Goal: Communication & Community: Share content

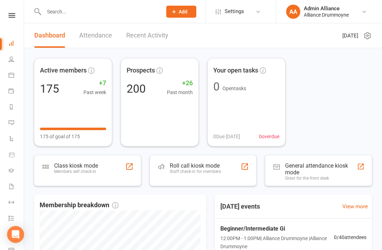
click at [13, 125] on icon at bounding box center [11, 123] width 6 height 6
click at [12, 115] on link "Reports" at bounding box center [16, 108] width 16 height 16
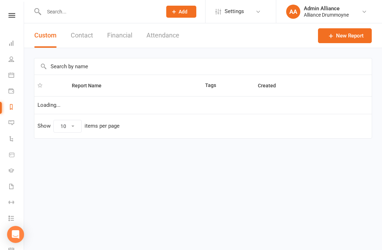
select select "25"
click at [13, 123] on icon at bounding box center [11, 123] width 6 height 6
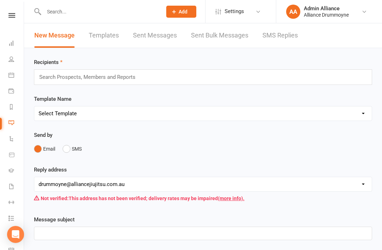
click at [272, 37] on link "SMS Replies" at bounding box center [279, 35] width 35 height 24
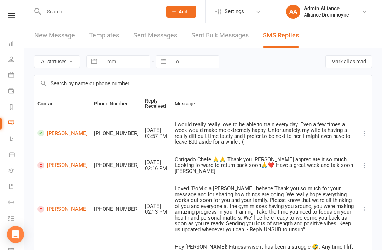
click at [47, 32] on link "New Message" at bounding box center [54, 35] width 41 height 24
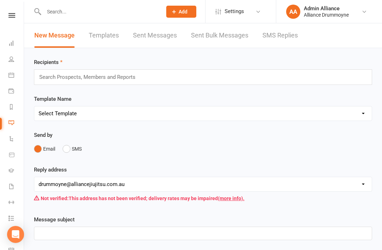
click at [258, 77] on div "Search Prospects, Members and Reports" at bounding box center [203, 77] width 338 height 16
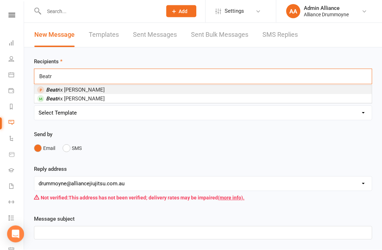
type input "Beatr"
click at [232, 99] on li "Beatr ix Gunn" at bounding box center [202, 99] width 337 height 9
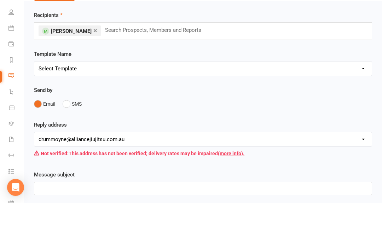
click at [82, 144] on button "SMS" at bounding box center [72, 150] width 19 height 13
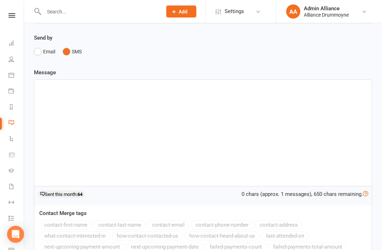
click at [209, 115] on div at bounding box center [202, 133] width 337 height 106
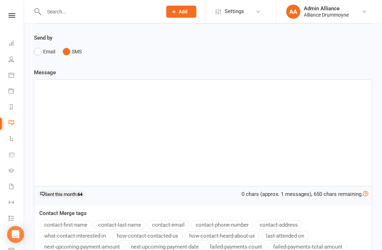
scroll to position [99, 0]
click at [79, 97] on div at bounding box center [202, 133] width 337 height 106
paste div
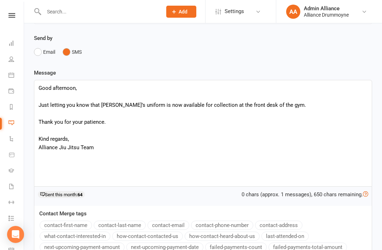
click at [40, 105] on p "Just letting you know that Beatrix’s uniform is now available for collection at…" at bounding box center [203, 105] width 329 height 8
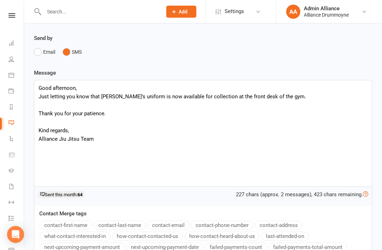
click at [36, 117] on div "Good afternoon, Just letting you know that Beatrix’s uniform is now available f…" at bounding box center [202, 133] width 337 height 106
click at [38, 115] on div "Good afternoon, Just letting you know that Beatrix’s uniform is now available f…" at bounding box center [202, 133] width 337 height 106
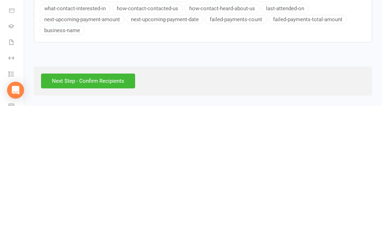
scroll to position [188, 0]
click at [109, 218] on input "Next Step - Confirm Recipients" at bounding box center [88, 225] width 94 height 15
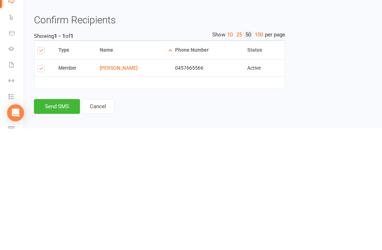
scroll to position [93, 0]
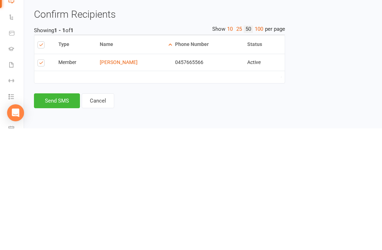
click at [57, 215] on button "Send SMS" at bounding box center [57, 222] width 46 height 15
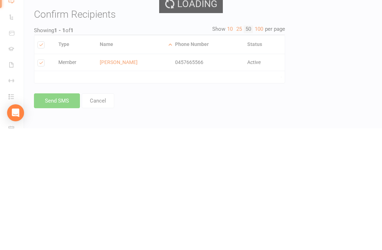
scroll to position [41, 0]
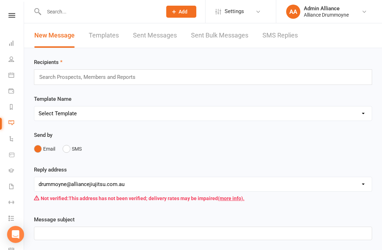
click at [19, 49] on link "Dashboard" at bounding box center [16, 44] width 16 height 16
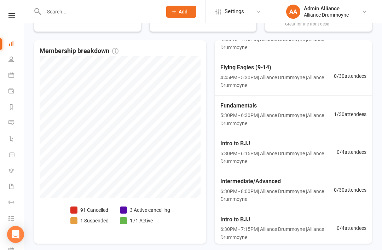
scroll to position [160, 0]
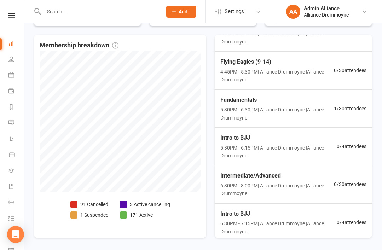
click at [337, 112] on span "1 / 30 attendees" at bounding box center [350, 109] width 33 height 8
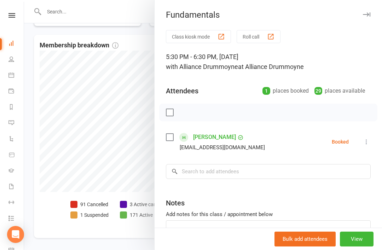
click at [58, 157] on div at bounding box center [203, 125] width 358 height 250
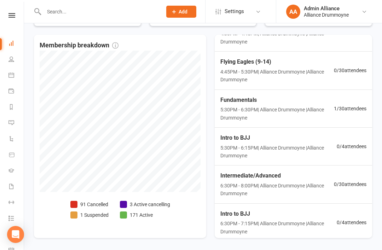
click at [14, 40] on link "Dashboard" at bounding box center [16, 44] width 16 height 16
click at [16, 171] on link "Gradings" at bounding box center [16, 171] width 16 height 16
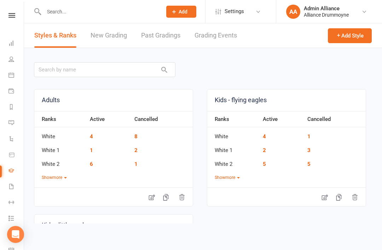
click at [106, 33] on link "New Grading" at bounding box center [109, 35] width 36 height 24
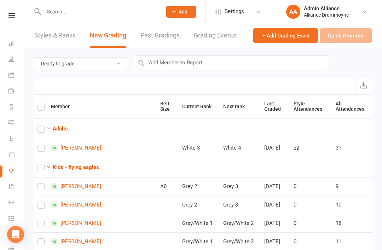
click at [41, 150] on label at bounding box center [40, 150] width 7 height 0
click at [41, 145] on input "checkbox" at bounding box center [40, 145] width 7 height 0
checkbox input "true"
click at [352, 40] on button "Quick Promote" at bounding box center [346, 35] width 52 height 15
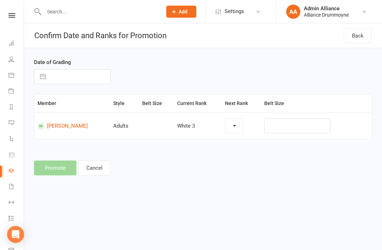
select select "27606"
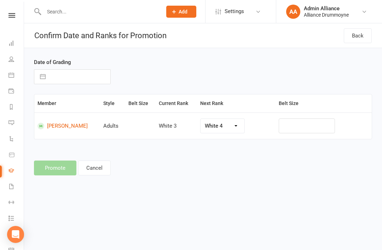
click at [78, 80] on input "text" at bounding box center [79, 77] width 61 height 14
select select "7"
select select "2025"
select select "8"
select select "2025"
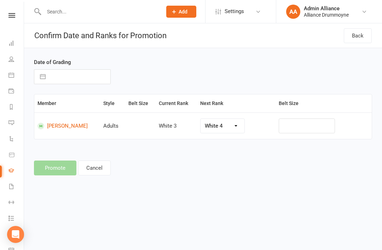
select select "9"
select select "2025"
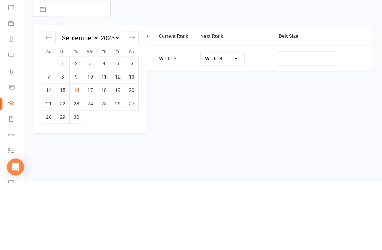
click at [64, 151] on td "15" at bounding box center [63, 157] width 14 height 13
type input "15 Sep 2025"
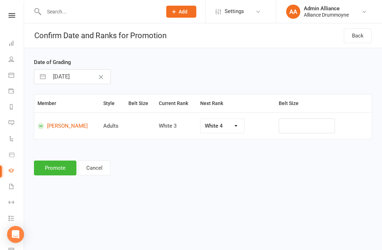
click at [57, 169] on button "Promote" at bounding box center [55, 168] width 42 height 15
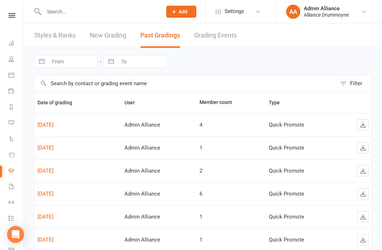
click at [113, 41] on link "New Grading" at bounding box center [108, 35] width 36 height 24
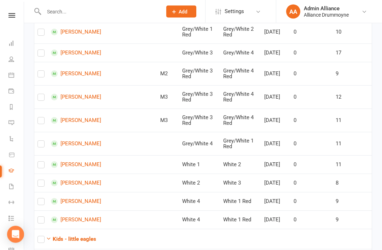
scroll to position [215, 0]
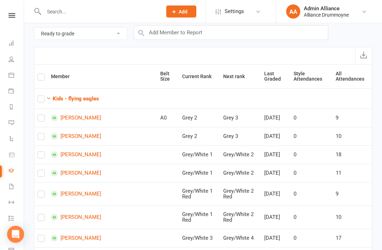
click at [86, 97] on strong "Kids - flying eagles" at bounding box center [76, 99] width 46 height 6
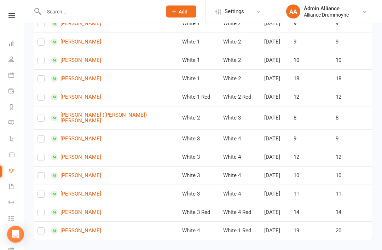
scroll to position [468, 0]
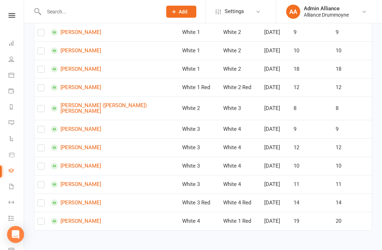
click at [86, 91] on link "Remy de Franca" at bounding box center [102, 87] width 103 height 7
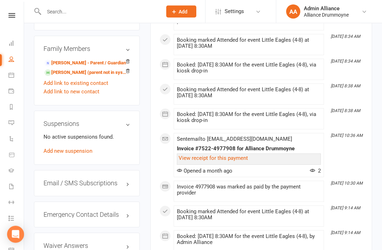
scroll to position [512, 0]
click at [112, 175] on div "Email / SMS Subscriptions edit" at bounding box center [87, 183] width 106 height 26
click at [0, 0] on link "edit" at bounding box center [0, 0] width 0 height 0
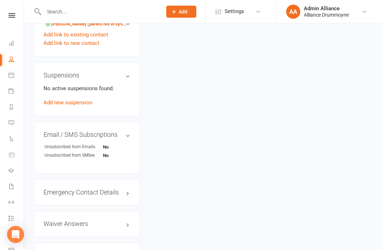
scroll to position [593, 0]
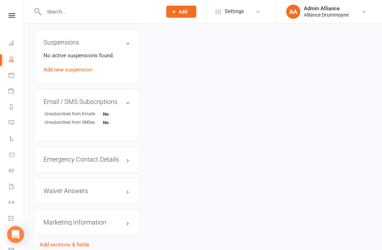
click at [5, 121] on li "Messages" at bounding box center [12, 124] width 24 height 16
click at [11, 123] on icon at bounding box center [11, 123] width 6 height 6
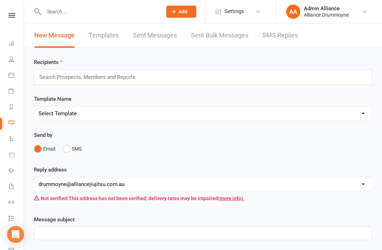
click at [62, 76] on input "text" at bounding box center [91, 76] width 104 height 9
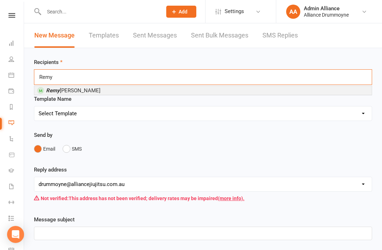
type input "Remy"
click at [43, 95] on li "Remy de Franca" at bounding box center [202, 90] width 337 height 9
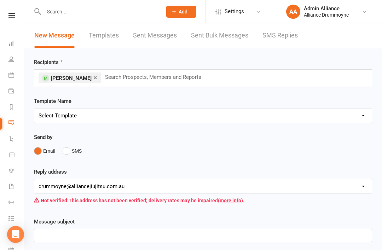
click at [282, 99] on div "Template Name Select Template [Email] After Trial attended - Kids [Email] Behin…" at bounding box center [203, 110] width 338 height 26
click at [285, 115] on select "Select Template [Email] After Trial attended - Kids [Email] Behind Payment Emai…" at bounding box center [202, 116] width 337 height 14
select select "8"
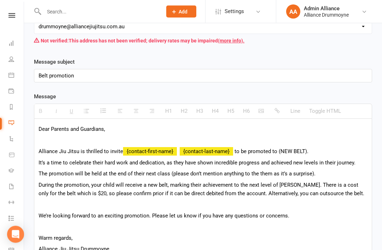
scroll to position [161, 0]
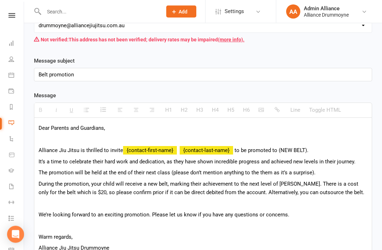
click at [302, 147] on span "to be promoted to (NEW BELT)." at bounding box center [271, 150] width 74 height 6
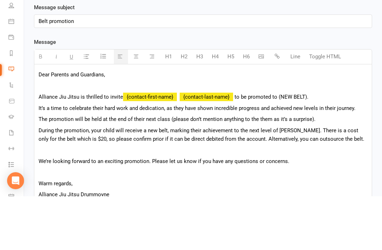
click at [301, 147] on span "to be promoted to (NEW BELT)." at bounding box center [271, 150] width 74 height 6
click at [307, 146] on p "Alliance Jiu Jitsu is thrilled to invite {contact-first-name} {contact-last-nam…" at bounding box center [203, 150] width 329 height 8
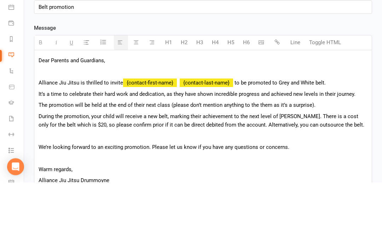
click at [304, 147] on span "to be promoted to Grey and White belt." at bounding box center [279, 150] width 91 height 6
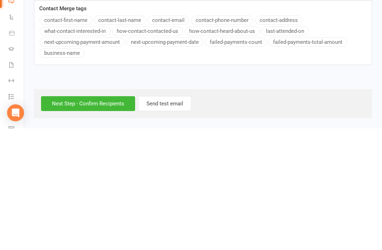
scroll to position [302, 0]
click at [64, 218] on input "Next Step - Confirm Recipients" at bounding box center [88, 225] width 94 height 15
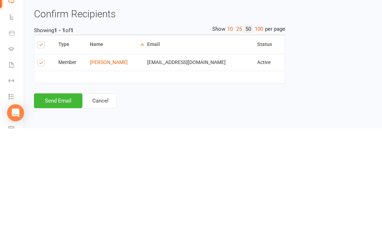
click at [52, 215] on button "Send Email" at bounding box center [58, 222] width 48 height 15
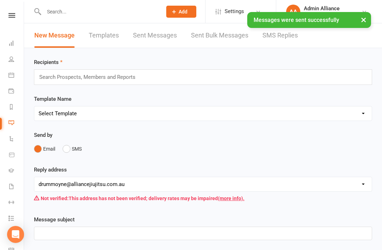
click at [15, 42] on link "Dashboard" at bounding box center [16, 44] width 16 height 16
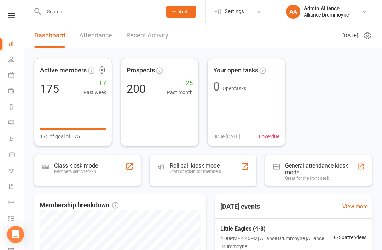
click at [99, 71] on icon at bounding box center [102, 70] width 6 height 7
click at [109, 100] on link "Refresh cached data" at bounding box center [132, 99] width 70 height 14
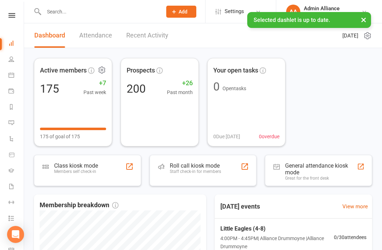
click at [102, 71] on icon at bounding box center [102, 70] width 2 height 2
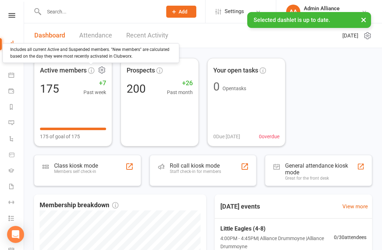
click at [90, 70] on icon at bounding box center [91, 70] width 6 height 6
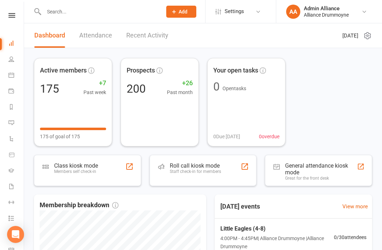
click at [62, 129] on rect at bounding box center [73, 129] width 66 height 2
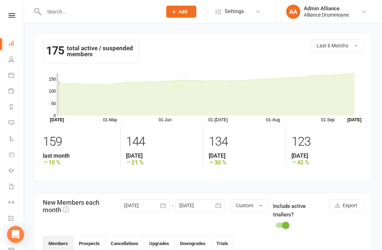
click at [69, 53] on div "175 total active / suspended members" at bounding box center [91, 51] width 96 height 24
click at [6, 45] on li "Dashboard" at bounding box center [12, 44] width 24 height 16
click at [14, 61] on link "People" at bounding box center [16, 60] width 16 height 16
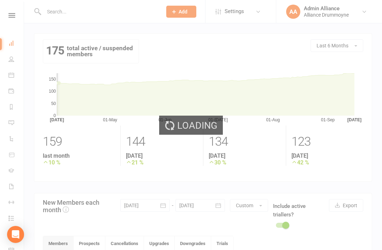
select select "100"
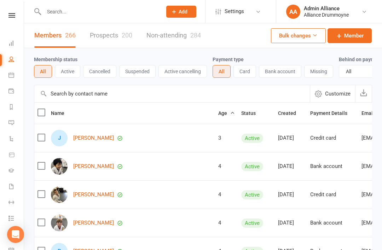
click at [92, 28] on link "Prospects 200" at bounding box center [111, 35] width 42 height 24
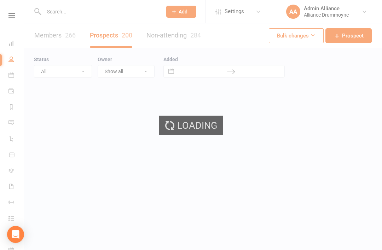
select select "100"
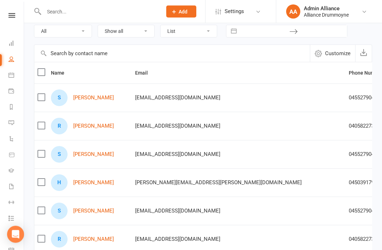
scroll to position [41, 0]
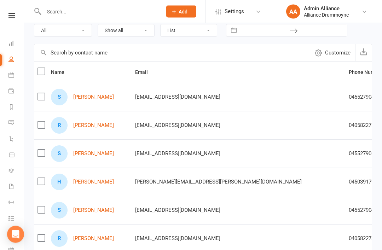
click at [13, 37] on link "Dashboard" at bounding box center [16, 44] width 16 height 16
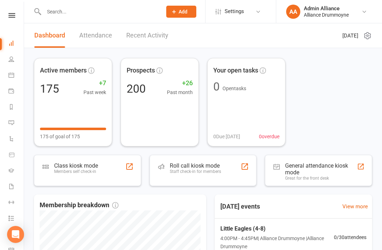
click at [6, 129] on li "Messages" at bounding box center [12, 124] width 24 height 16
click at [10, 118] on link "Messages" at bounding box center [16, 124] width 16 height 16
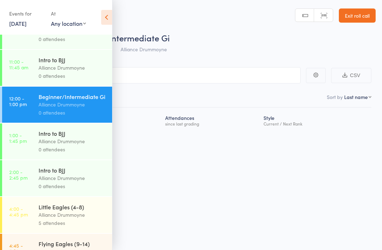
scroll to position [145, 0]
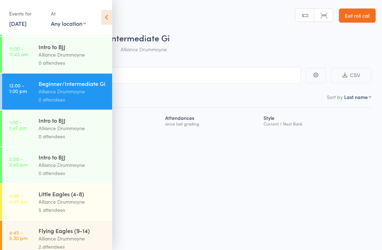
click at [73, 198] on div "Little Eagles (4-8)" at bounding box center [73, 194] width 68 height 8
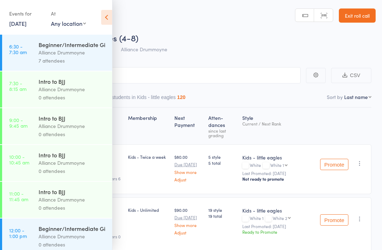
click at [108, 22] on icon at bounding box center [106, 17] width 11 height 15
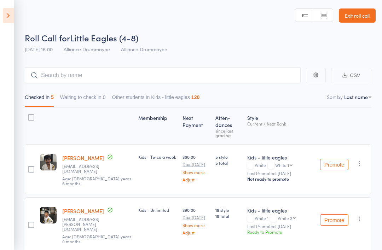
click at [367, 100] on select "First name Last name Birthday today? Behind on payments? Check in time Next pay…" at bounding box center [357, 96] width 27 height 7
select select "9"
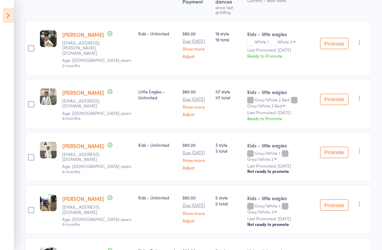
scroll to position [144, 0]
